Goal: Information Seeking & Learning: Learn about a topic

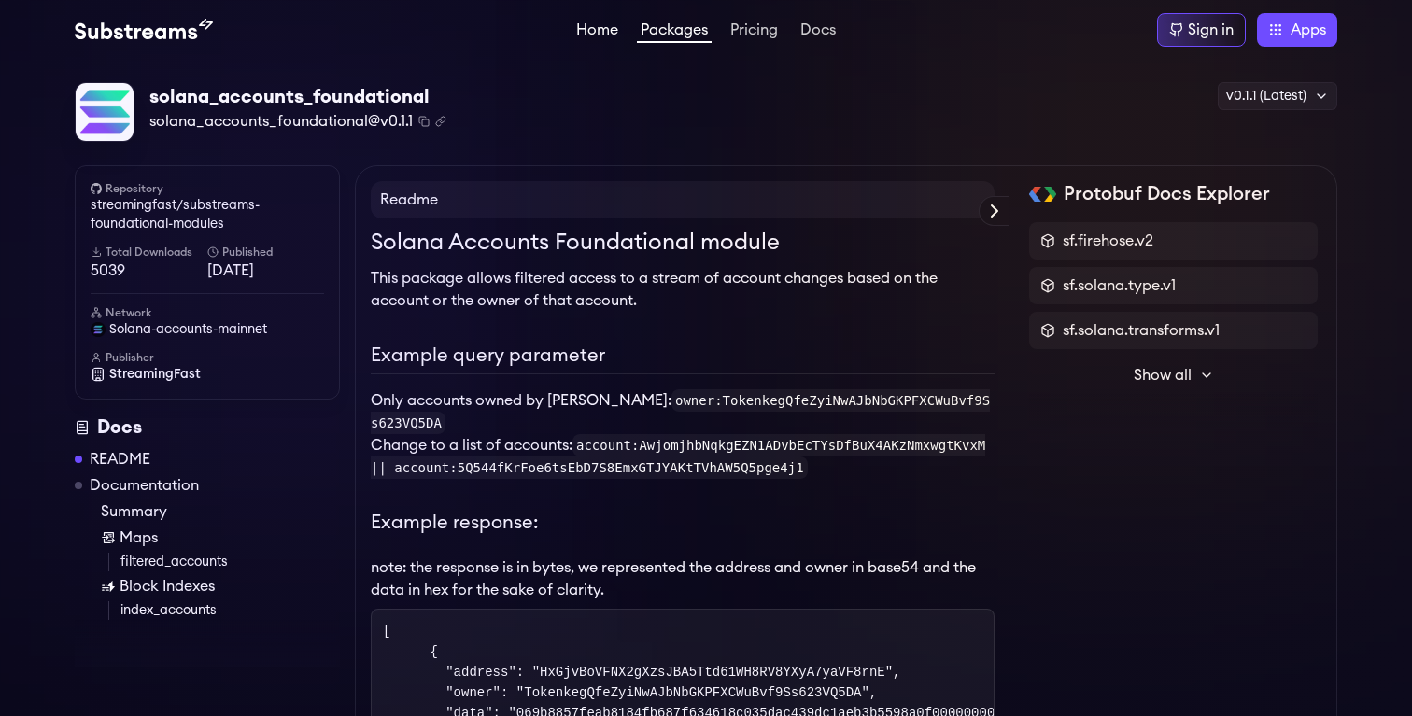
click at [591, 35] on link "Home" at bounding box center [596, 31] width 49 height 19
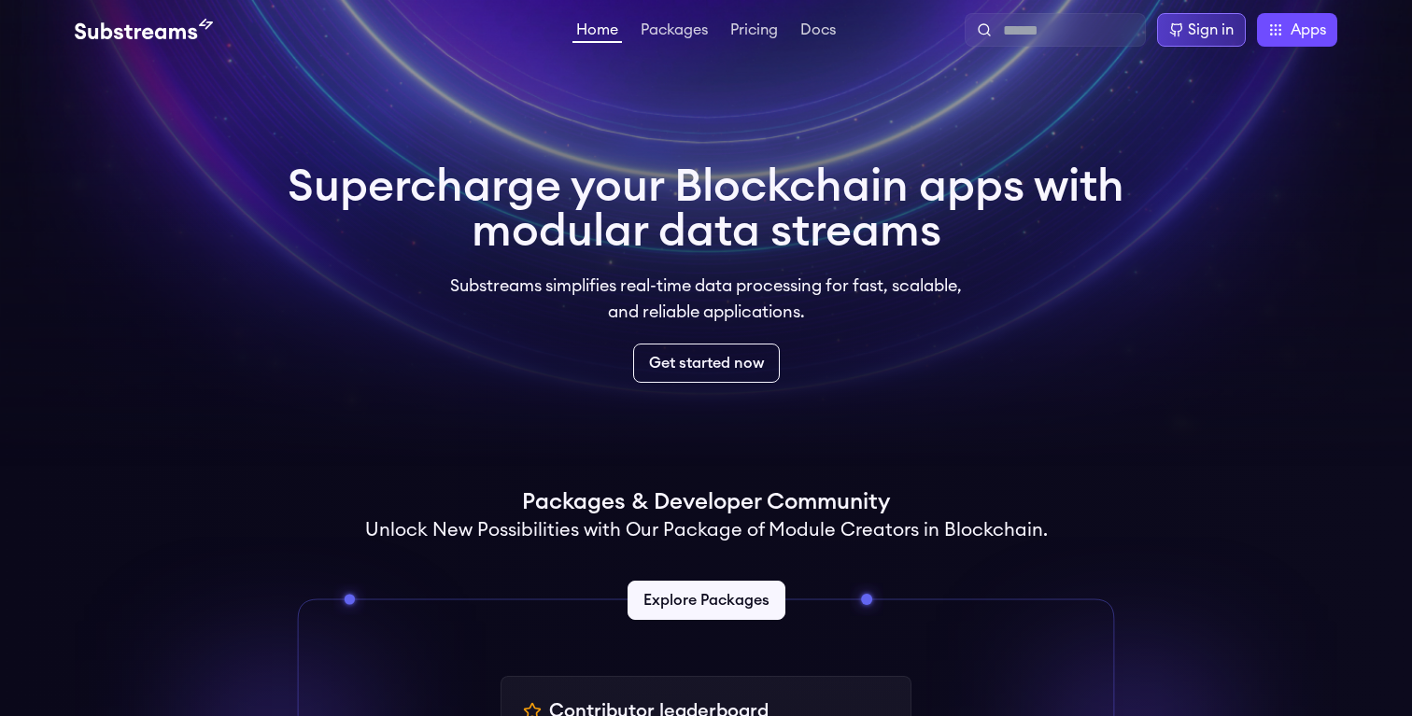
click at [1182, 27] on icon at bounding box center [1176, 29] width 15 height 15
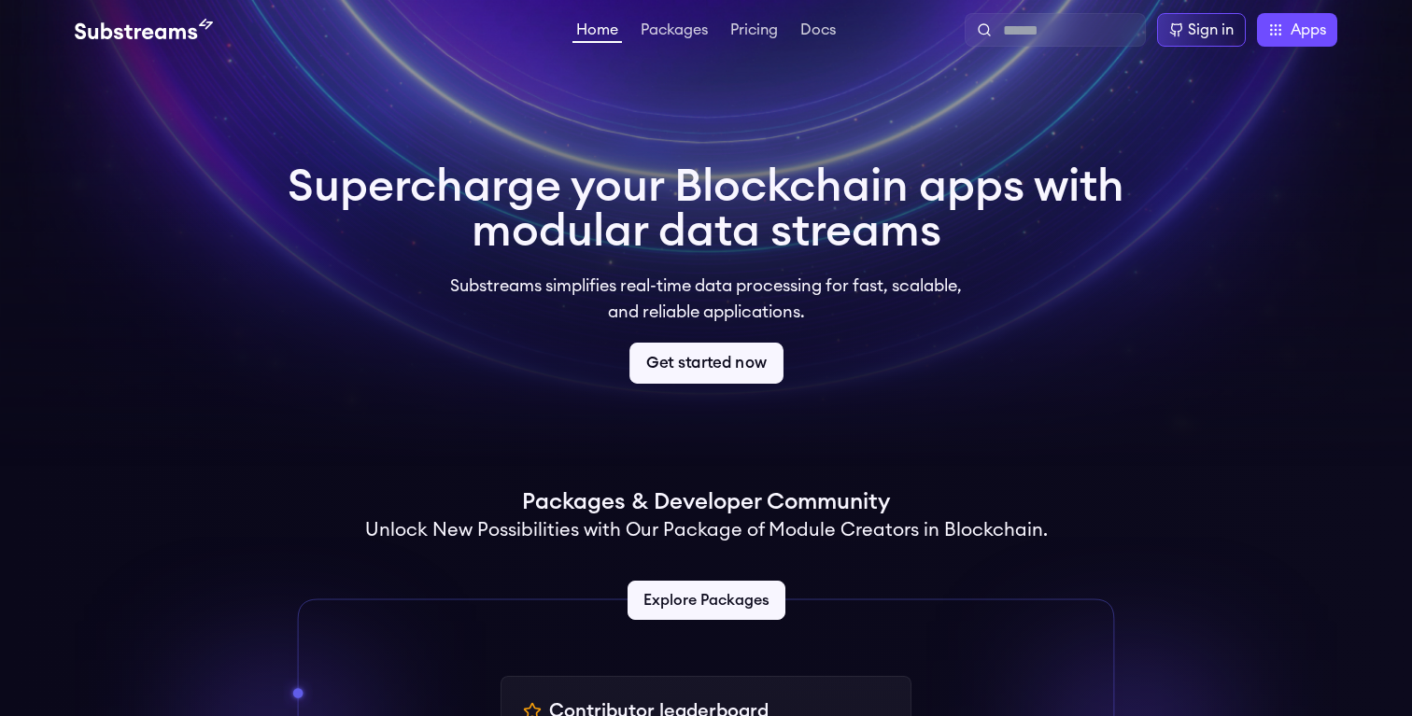
click at [736, 360] on link "Get started now" at bounding box center [706, 363] width 154 height 41
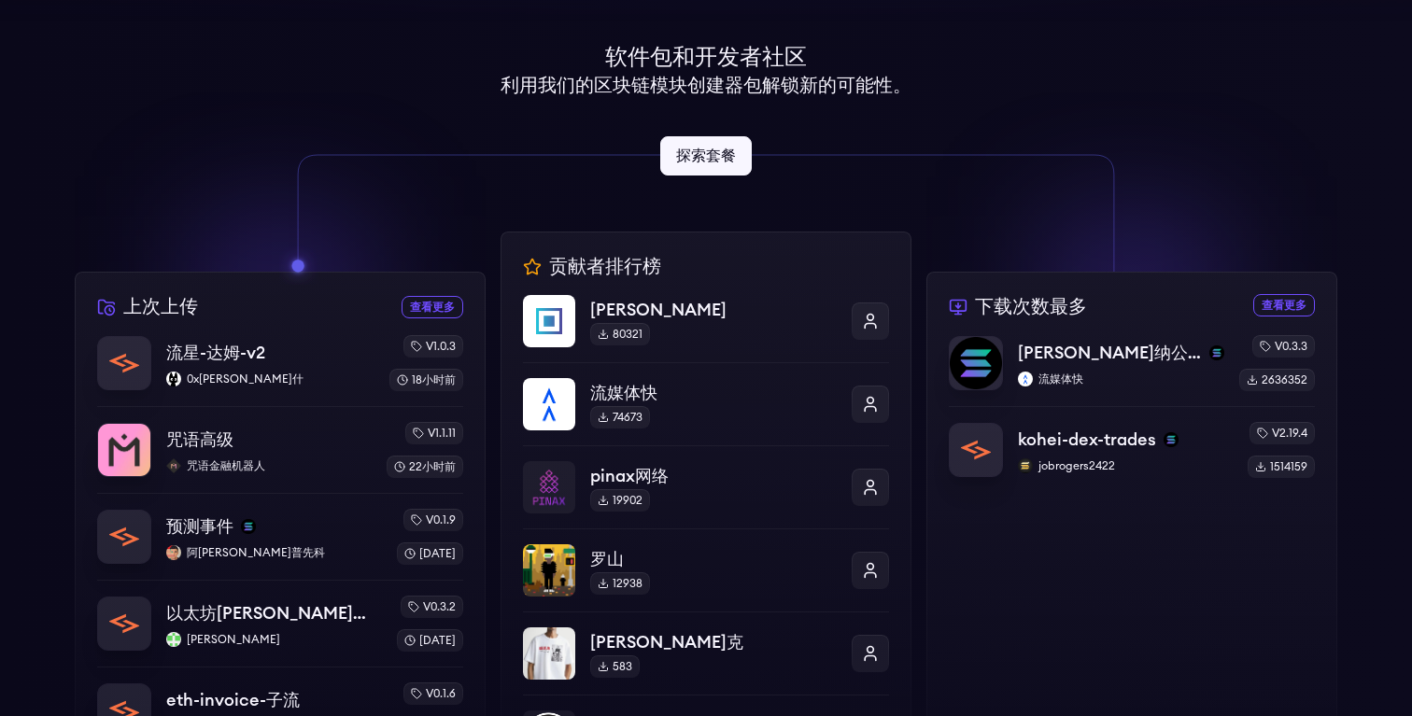
scroll to position [437, 0]
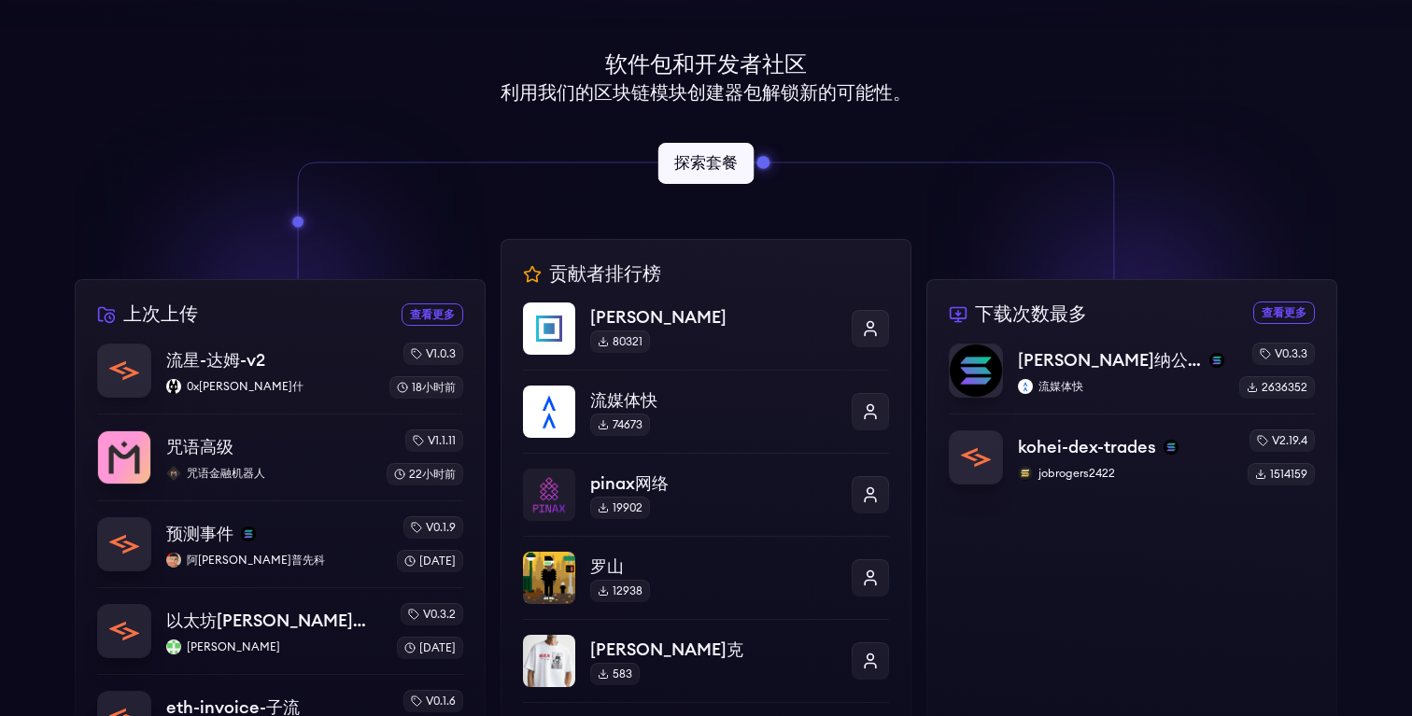
click at [744, 166] on link "探索套餐" at bounding box center [706, 163] width 96 height 41
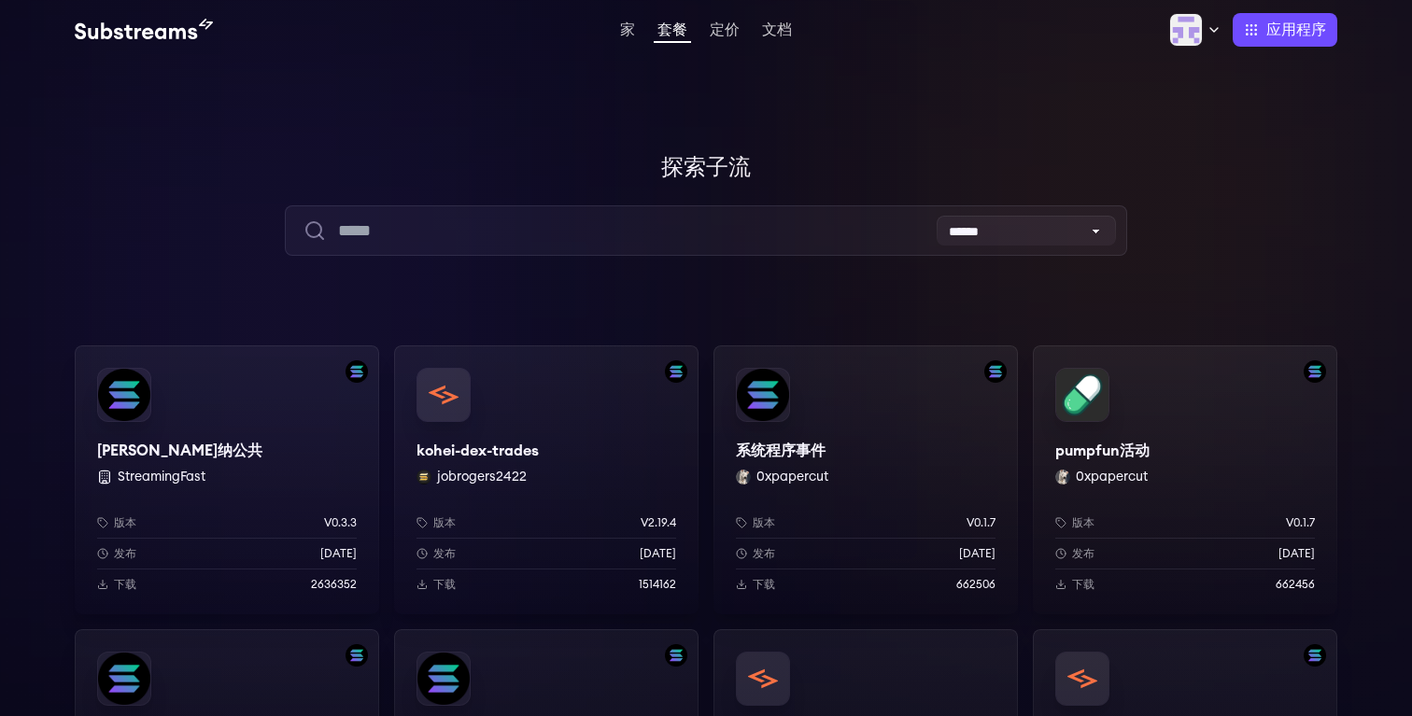
click at [155, 402] on div "[PERSON_NAME]纳公共 StreamingFast 版本 v0.3.3 发布 [DATE] 下载 2636352" at bounding box center [227, 479] width 304 height 269
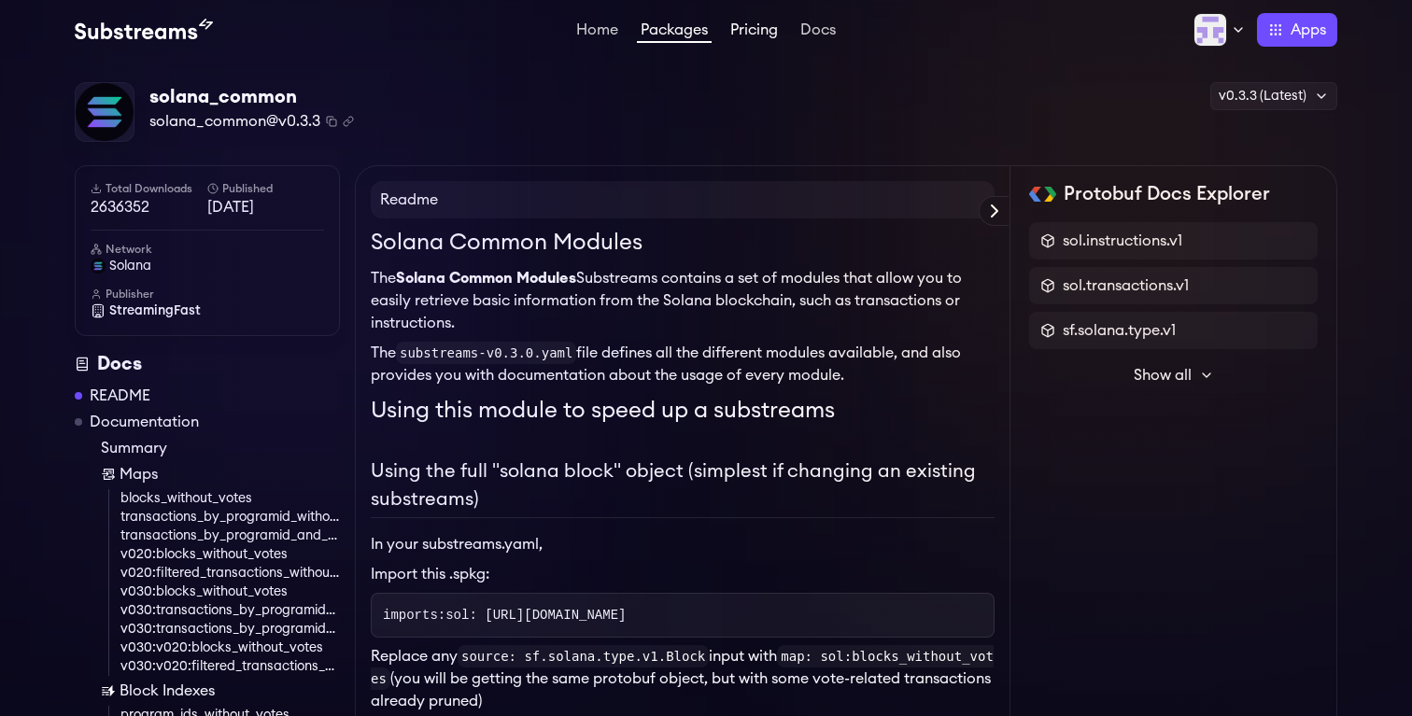
click at [761, 35] on ul "Home Packages Pricing Docs" at bounding box center [705, 30] width 267 height 22
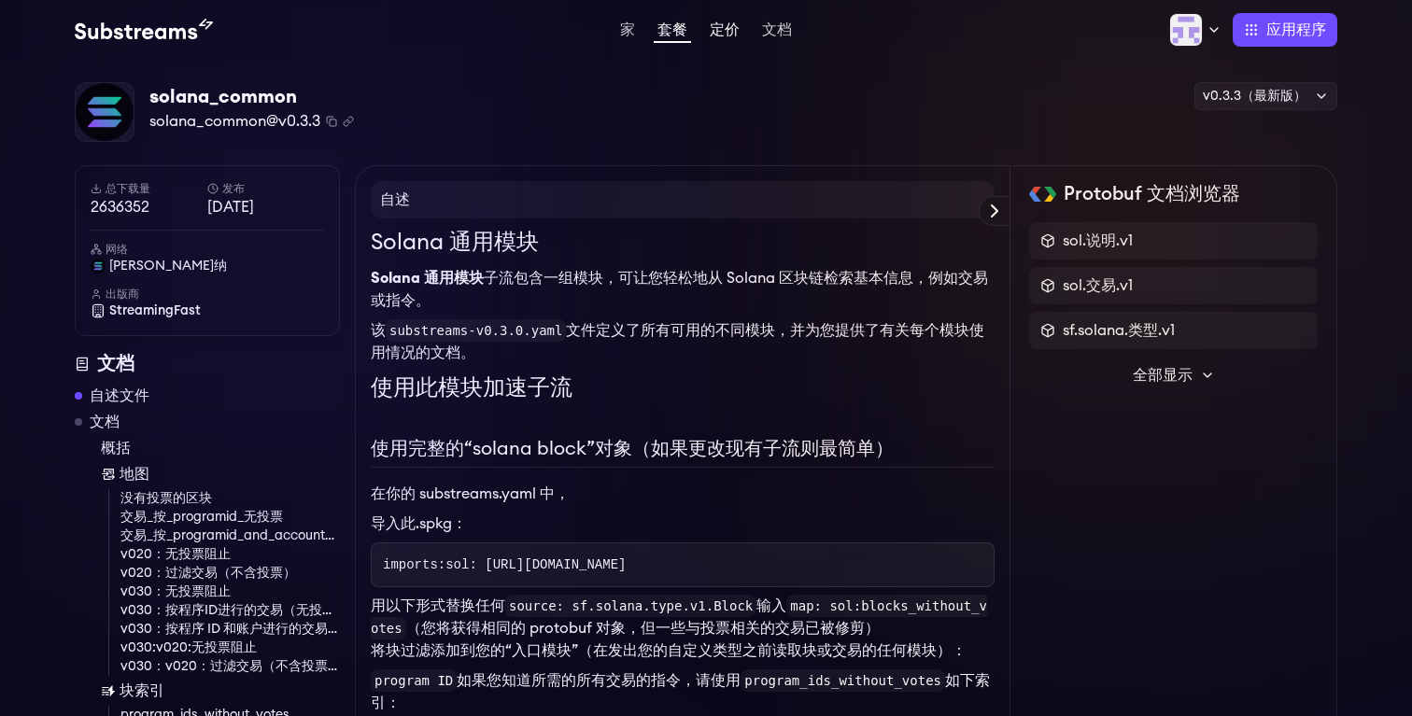
click at [726, 35] on font "定价" at bounding box center [725, 29] width 30 height 15
